Goal: Find specific page/section: Find specific page/section

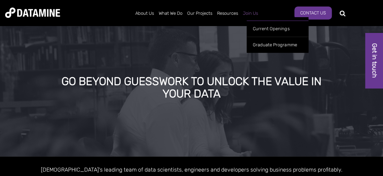
click at [260, 13] on link "Join Us" at bounding box center [250, 13] width 20 height 18
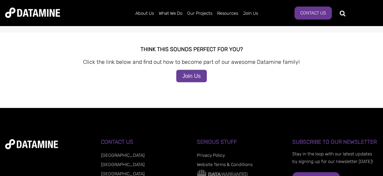
scroll to position [741, 0]
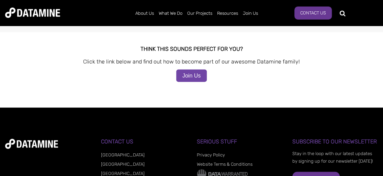
click at [188, 79] on link "Join Us" at bounding box center [191, 76] width 31 height 12
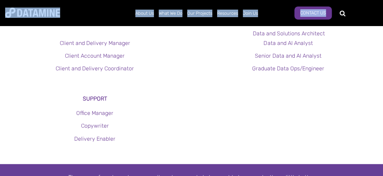
scroll to position [221, 0]
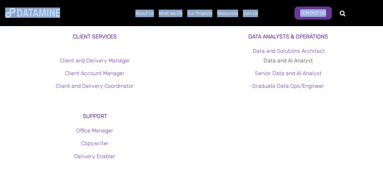
click at [293, 64] on link "Data and AI Analyst" at bounding box center [287, 60] width 49 height 7
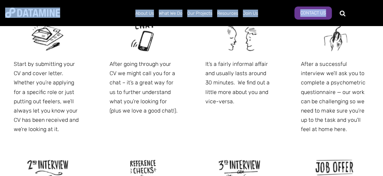
scroll to position [448, 0]
